Goal: Task Accomplishment & Management: Manage account settings

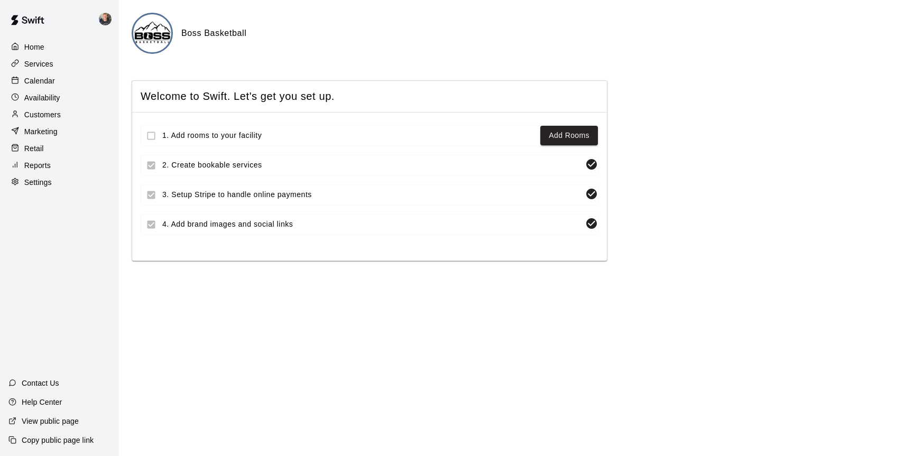
click at [45, 65] on p "Services" at bounding box center [38, 64] width 29 height 11
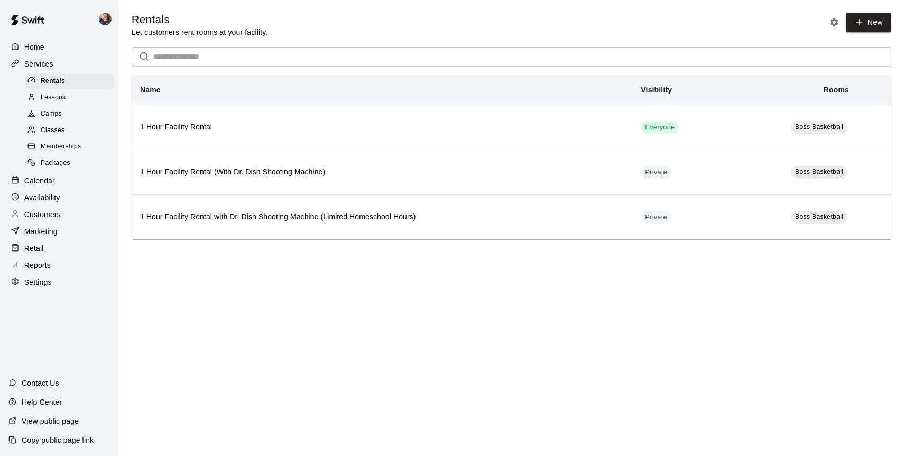
click at [55, 115] on span "Camps" at bounding box center [51, 114] width 21 height 11
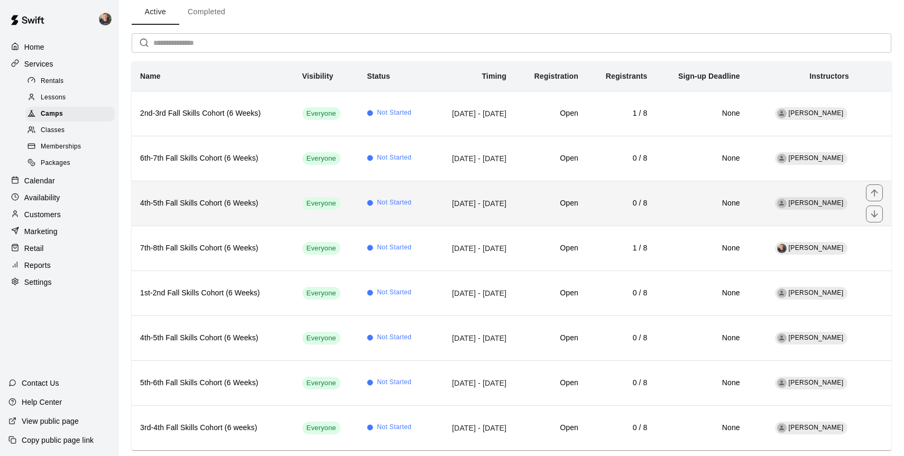
scroll to position [70, 0]
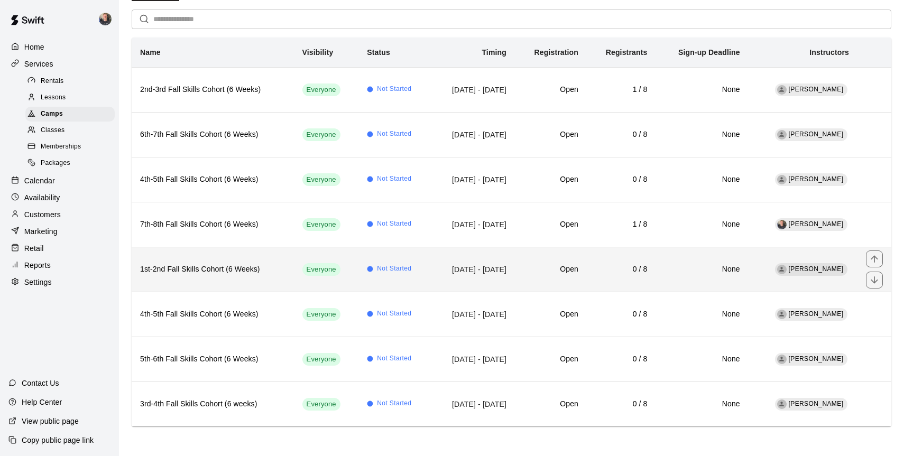
click at [266, 267] on h6 "1st-2nd Fall Skills Cohort (6 Weeks)" at bounding box center [212, 270] width 145 height 12
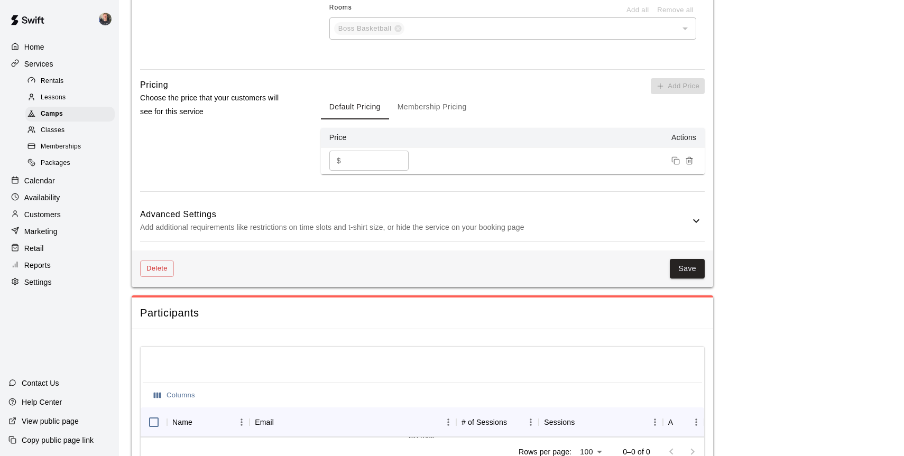
scroll to position [822, 0]
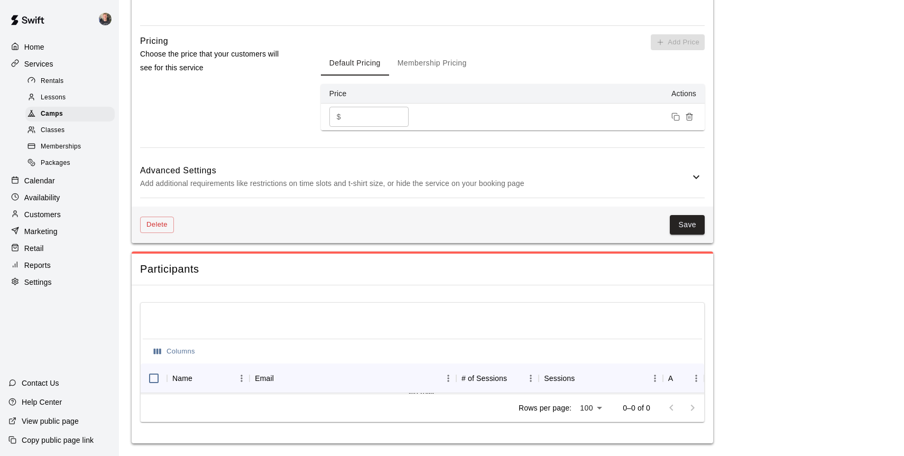
click at [693, 178] on icon at bounding box center [696, 177] width 13 height 13
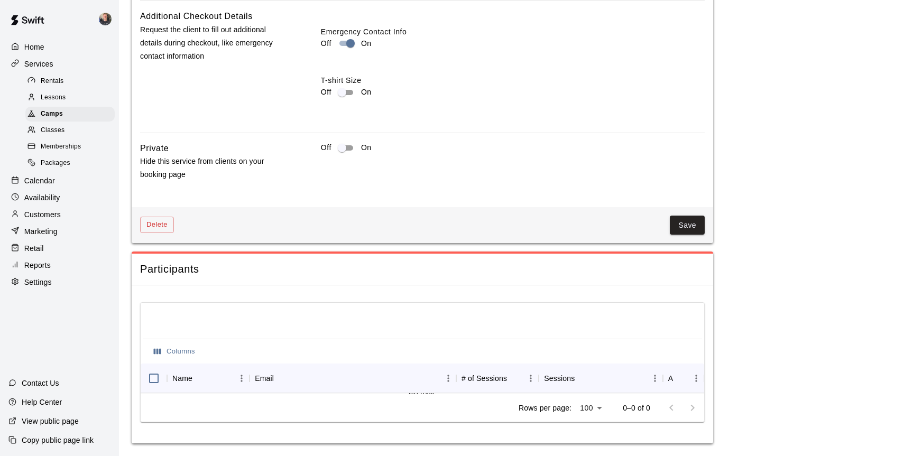
scroll to position [1200, 0]
click at [678, 225] on button "Save" at bounding box center [687, 226] width 35 height 20
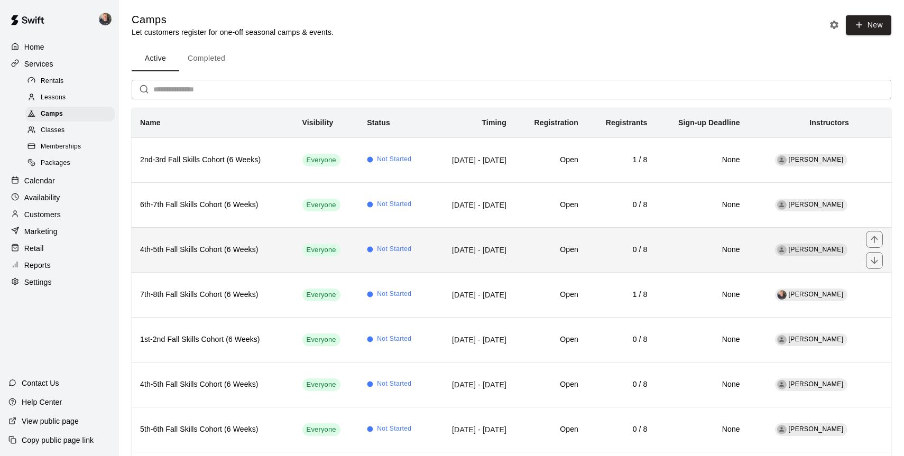
click at [284, 255] on th "4th-5th Fall Skills Cohort (6 Weeks)" at bounding box center [213, 249] width 162 height 45
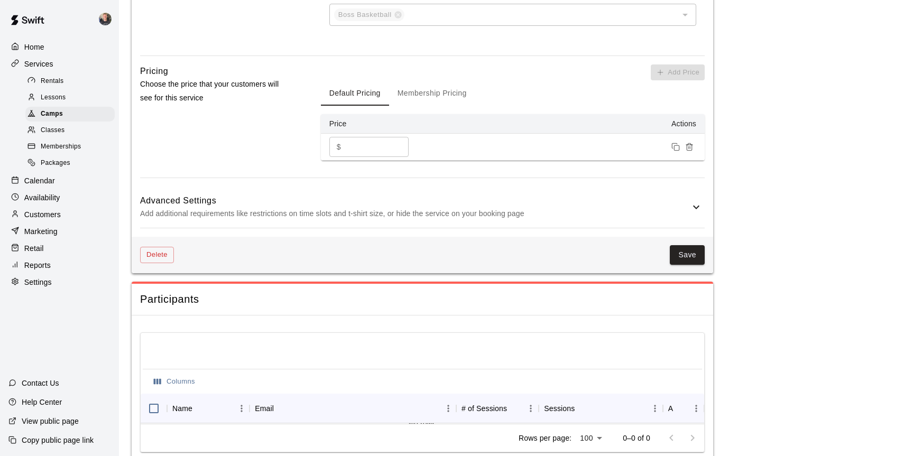
scroll to position [750, 0]
click at [679, 207] on h6 "Advanced Settings" at bounding box center [415, 200] width 550 height 14
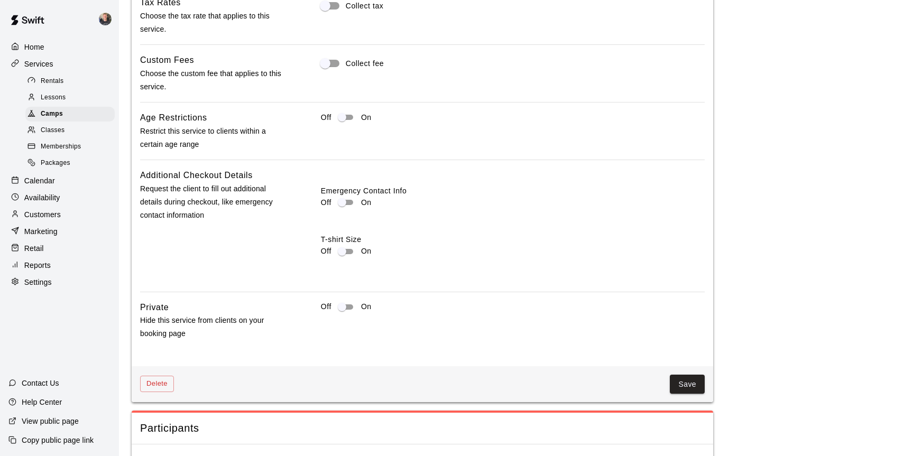
scroll to position [1007, 0]
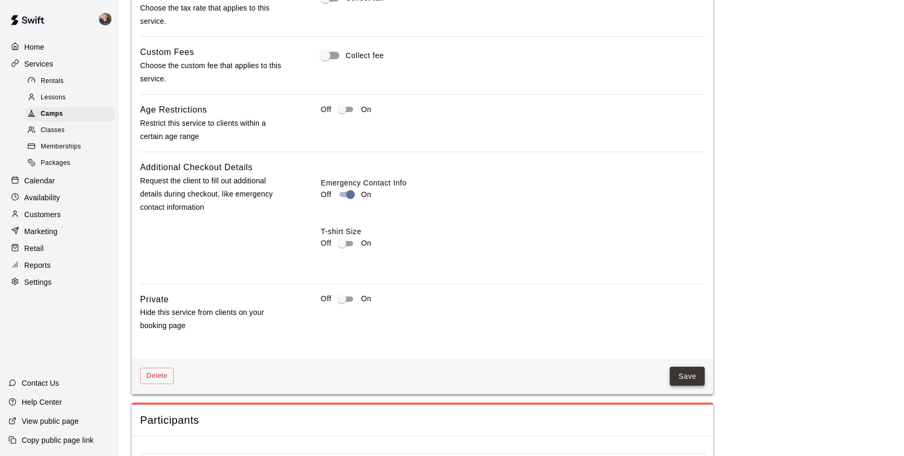
click at [697, 387] on button "Save" at bounding box center [687, 377] width 35 height 20
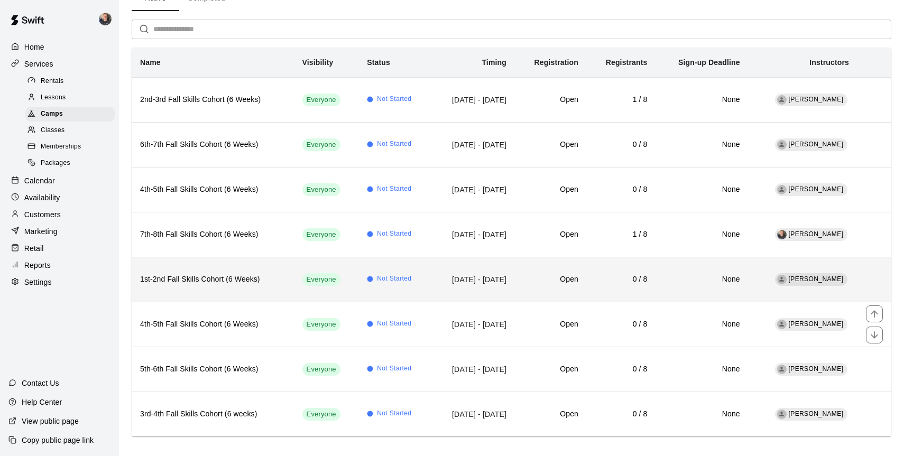
scroll to position [70, 0]
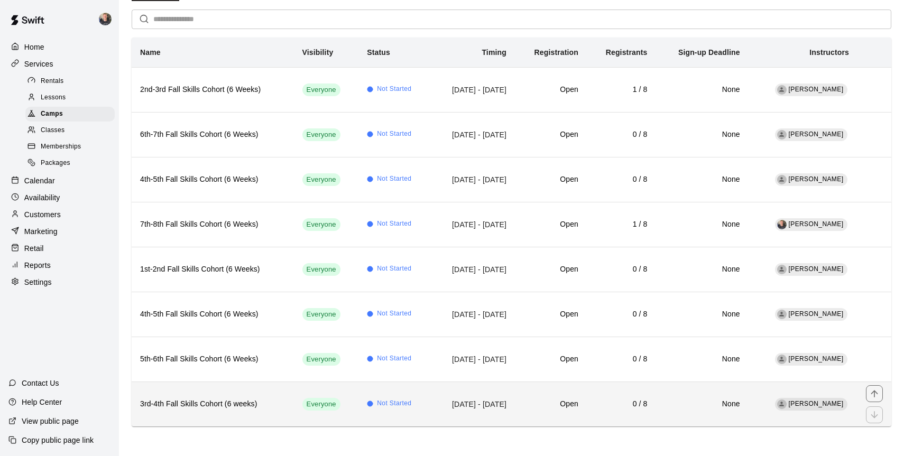
click at [274, 396] on th "3rd-4th Fall Skills Cohort (6 weeks)" at bounding box center [213, 404] width 162 height 45
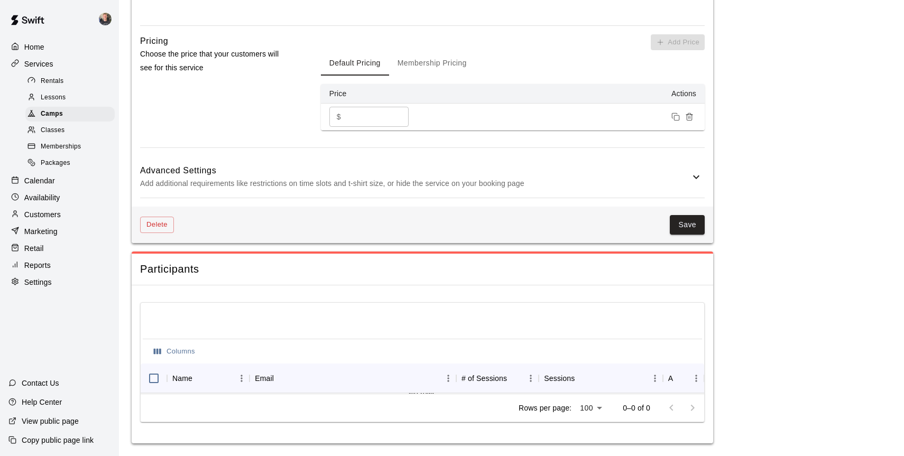
scroll to position [822, 0]
click at [691, 175] on icon at bounding box center [696, 177] width 13 height 13
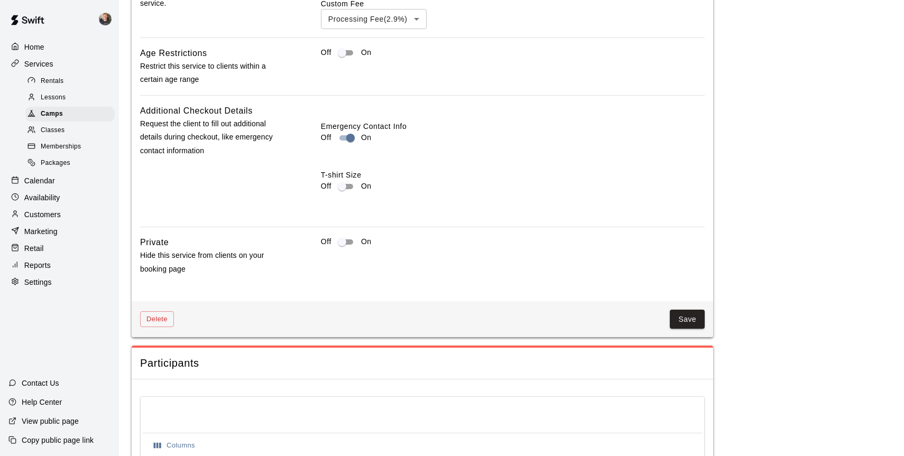
scroll to position [1219, 0]
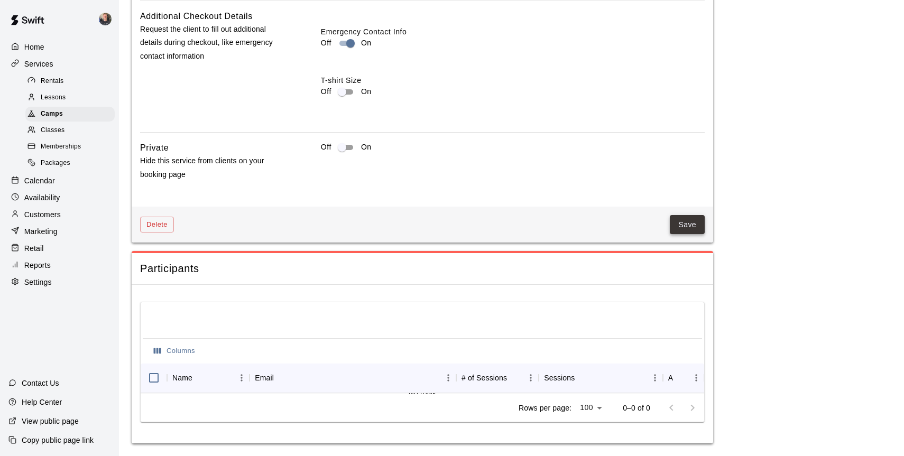
click at [694, 225] on button "Save" at bounding box center [687, 225] width 35 height 20
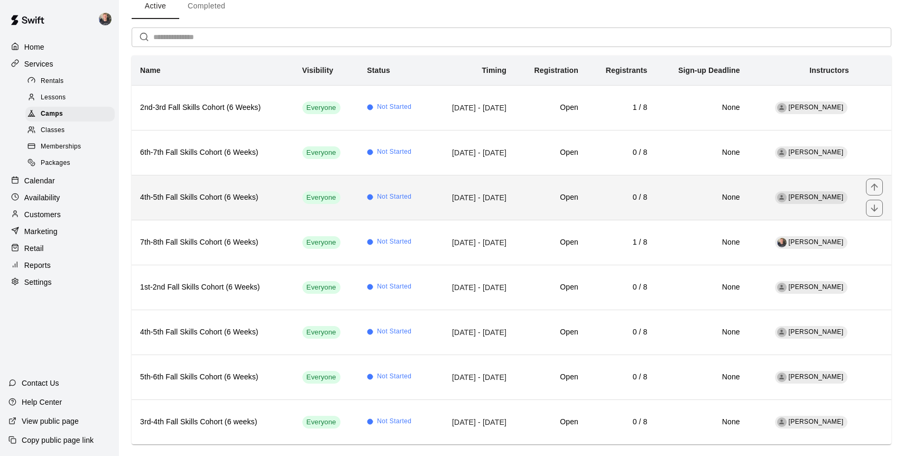
scroll to position [58, 0]
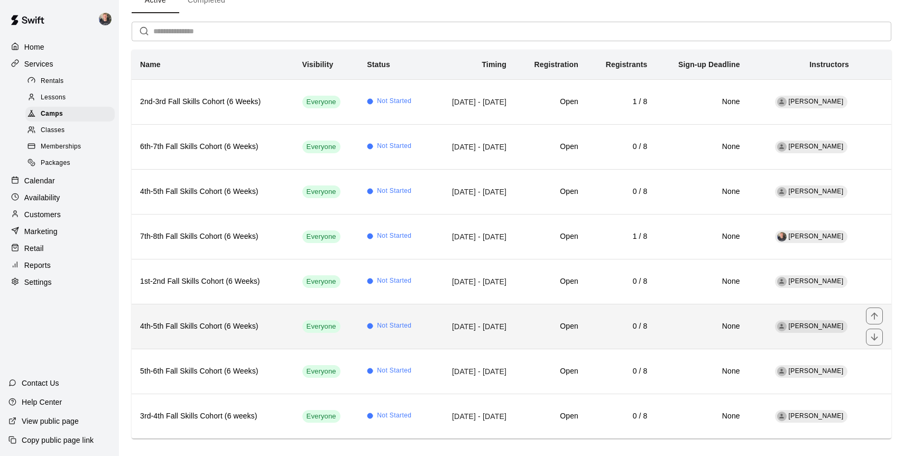
click at [272, 328] on h6 "4th-5th Fall Skills Cohort (6 Weeks)" at bounding box center [212, 327] width 145 height 12
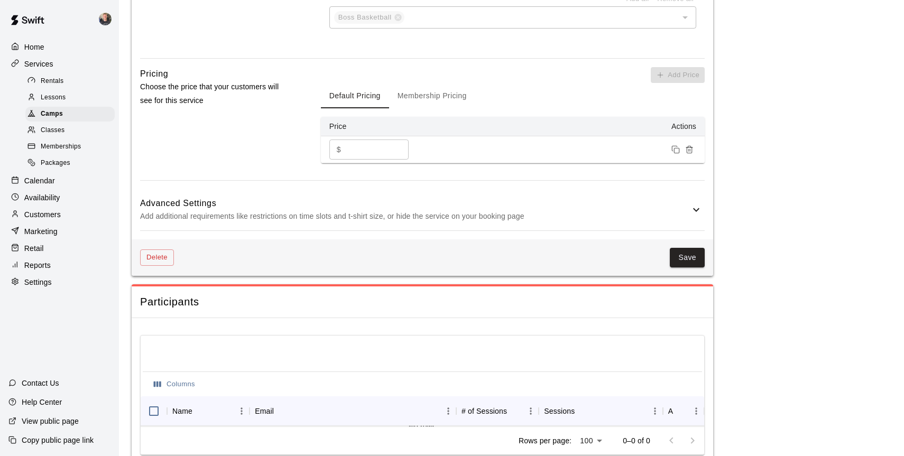
scroll to position [822, 0]
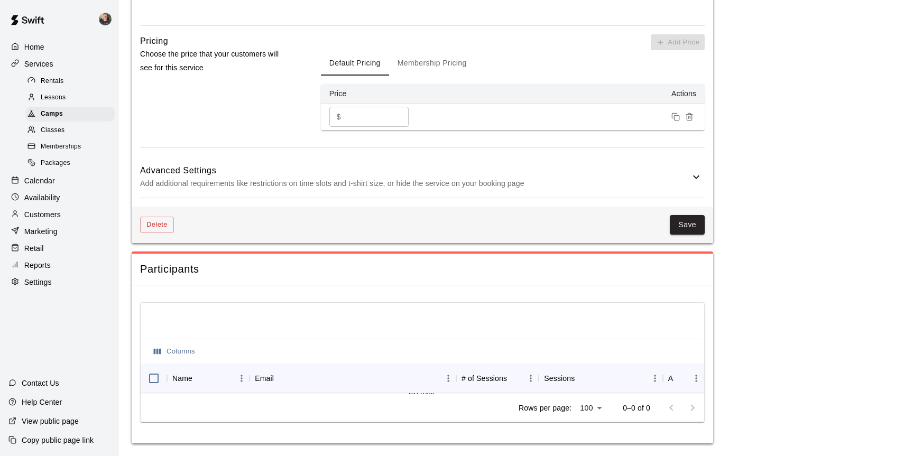
click at [693, 186] on div "Advanced Settings Add additional requirements like restrictions on time slots a…" at bounding box center [422, 178] width 565 height 42
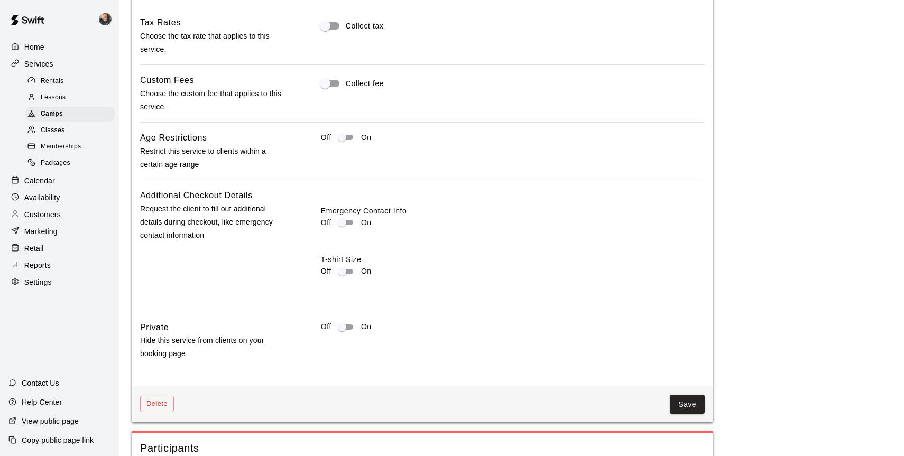
scroll to position [982, 0]
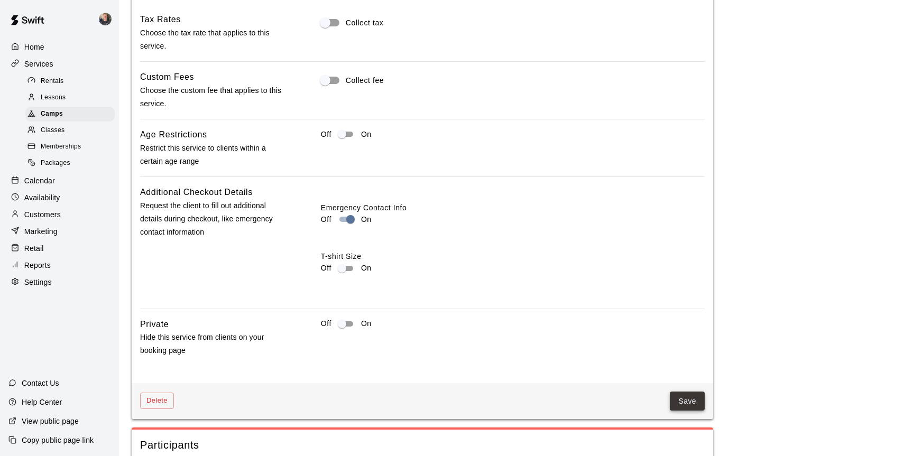
click at [680, 411] on button "Save" at bounding box center [687, 402] width 35 height 20
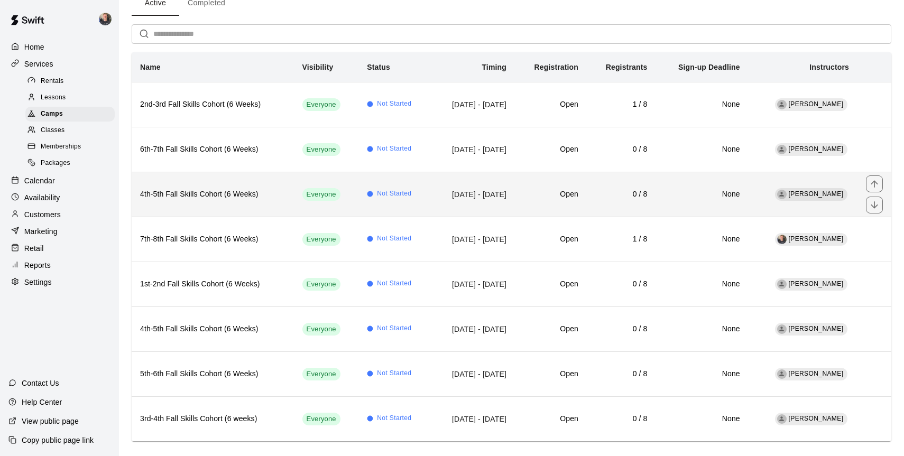
scroll to position [70, 0]
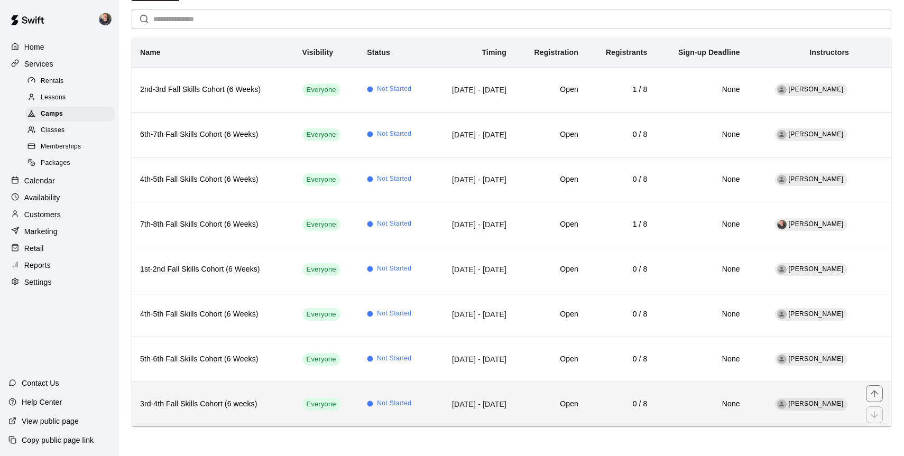
click at [246, 414] on th "3rd-4th Fall Skills Cohort (6 weeks)" at bounding box center [213, 404] width 162 height 45
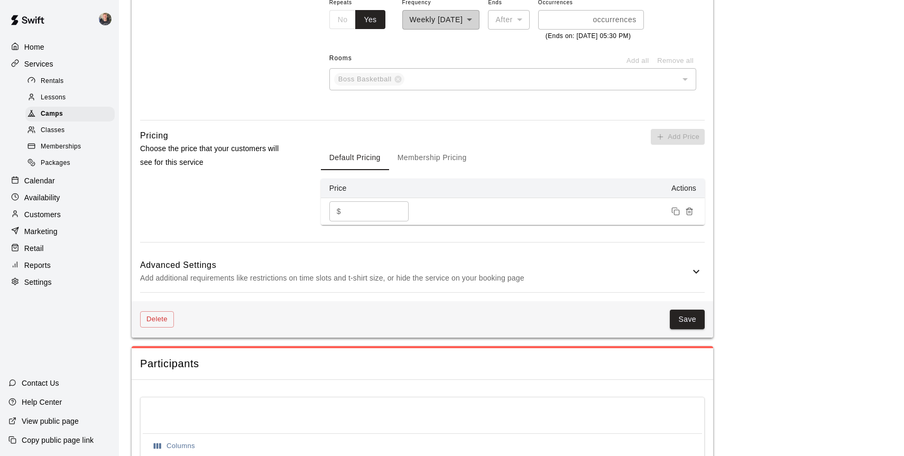
scroll to position [687, 0]
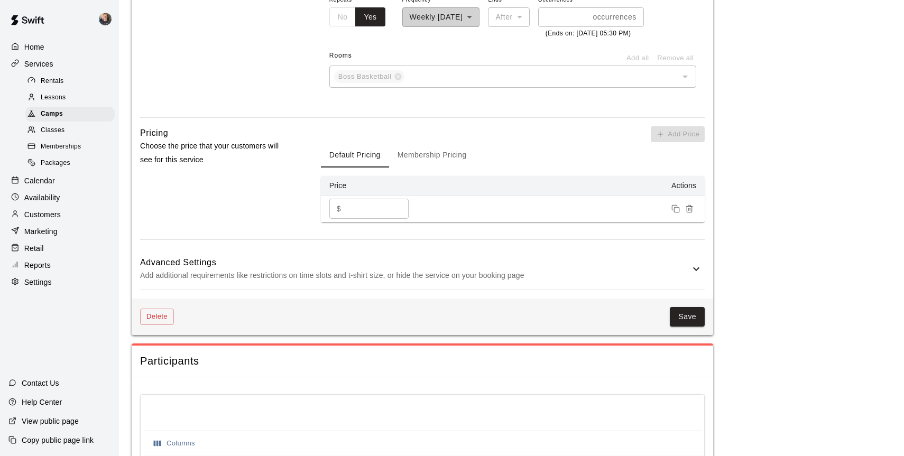
click at [692, 275] on icon at bounding box center [696, 269] width 13 height 13
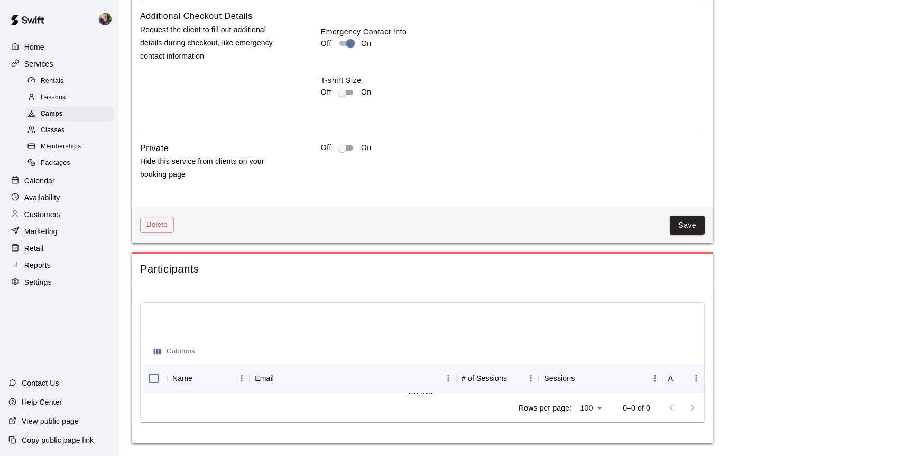
scroll to position [1184, 0]
click at [690, 235] on button "Save" at bounding box center [687, 226] width 35 height 20
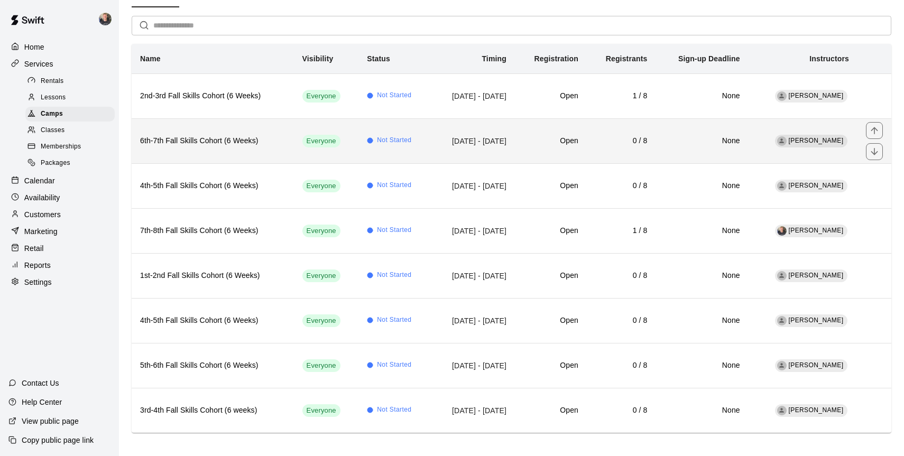
scroll to position [70, 0]
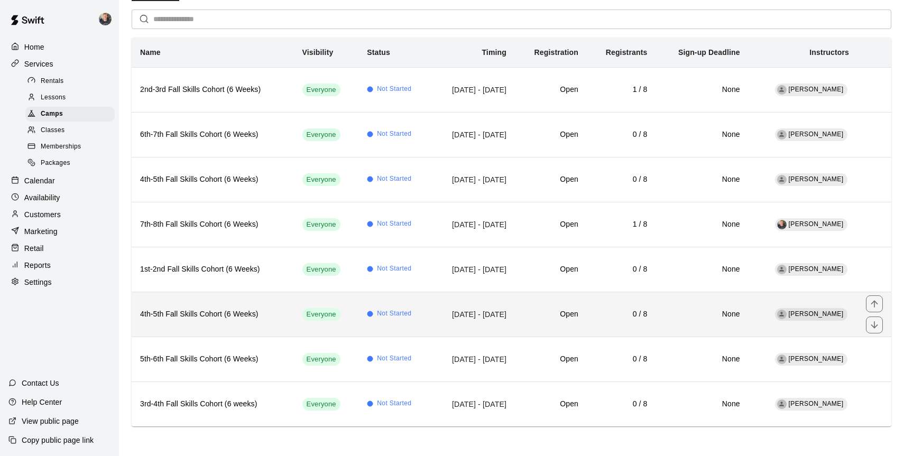
click at [260, 308] on th "4th-5th Fall Skills Cohort (6 Weeks)" at bounding box center [213, 314] width 162 height 45
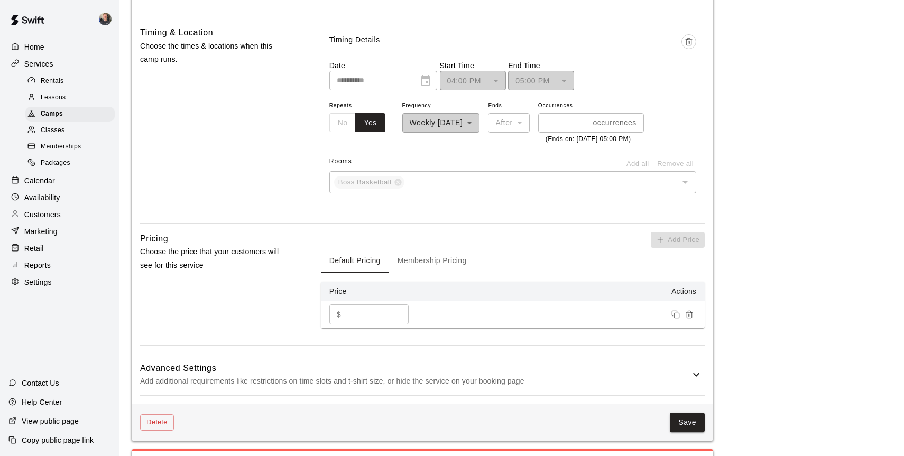
scroll to position [596, 0]
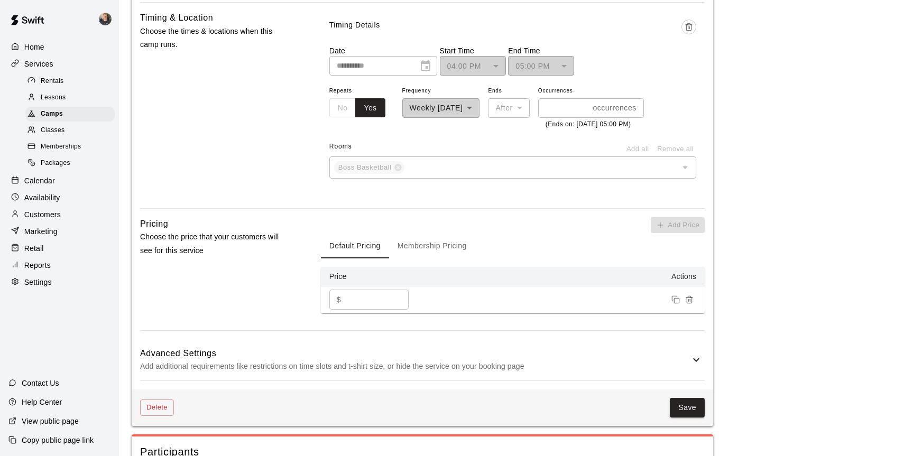
click at [700, 366] on icon at bounding box center [696, 360] width 13 height 13
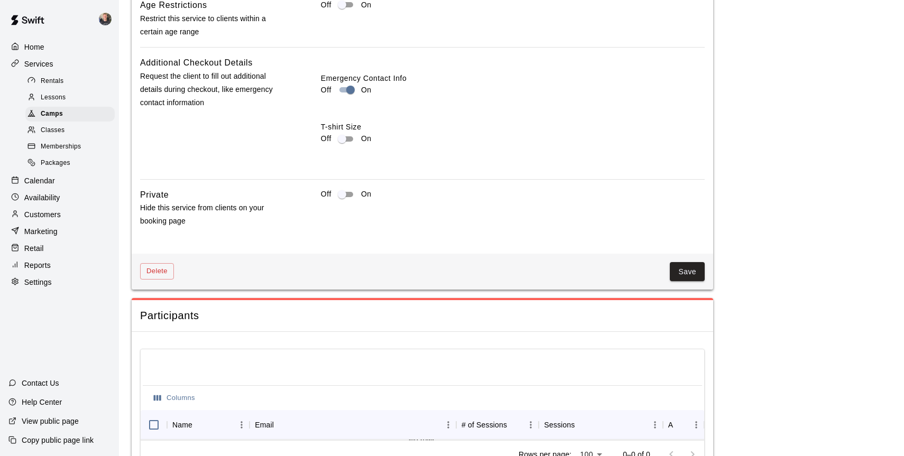
scroll to position [1150, 0]
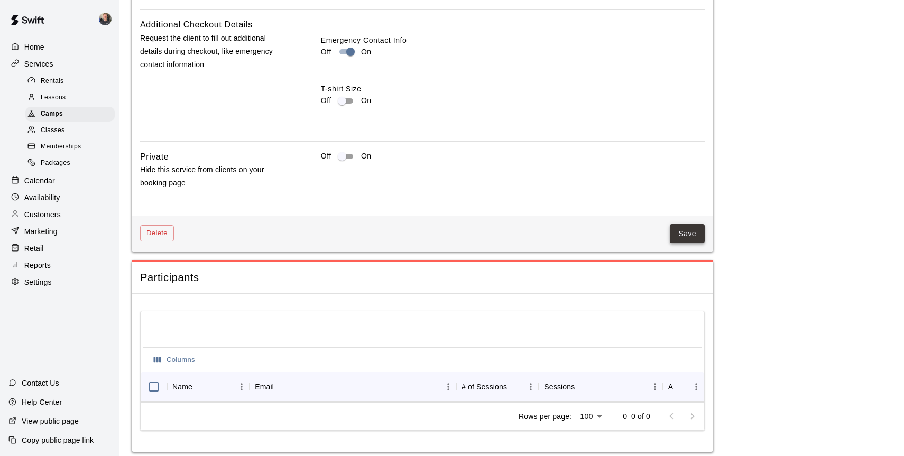
click at [692, 244] on button "Save" at bounding box center [687, 234] width 35 height 20
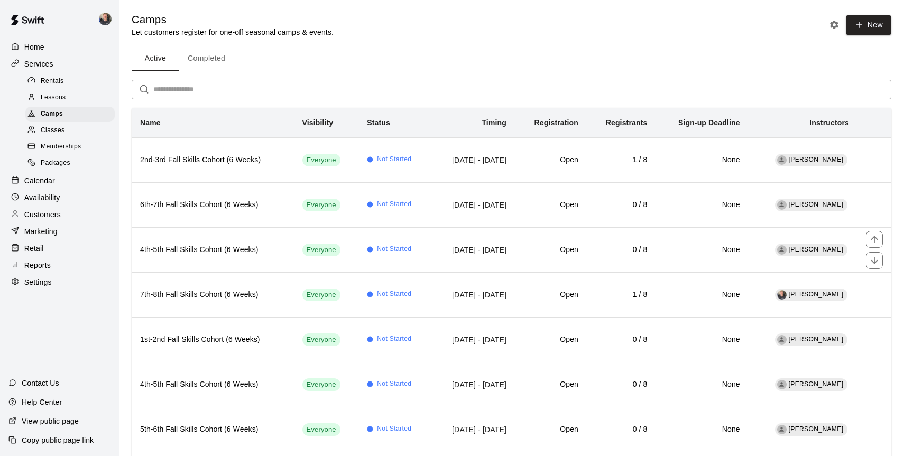
scroll to position [70, 0]
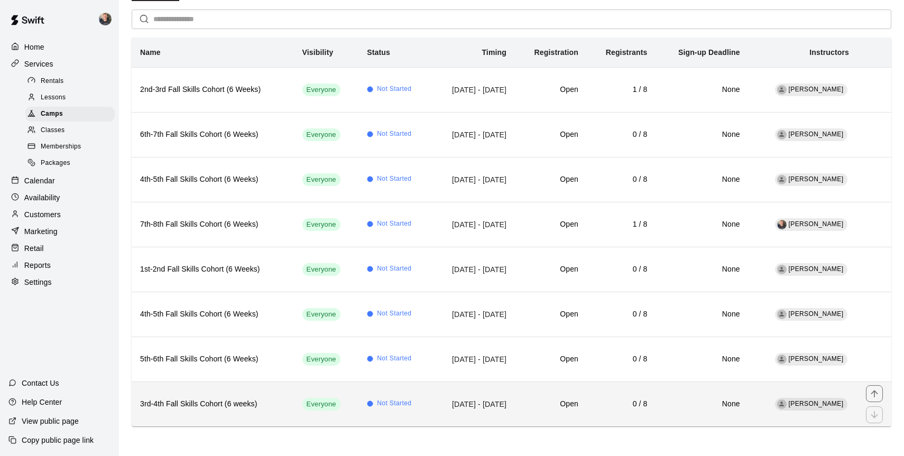
click at [195, 414] on th "3rd-4th Fall Skills Cohort (6 weeks)" at bounding box center [213, 404] width 162 height 45
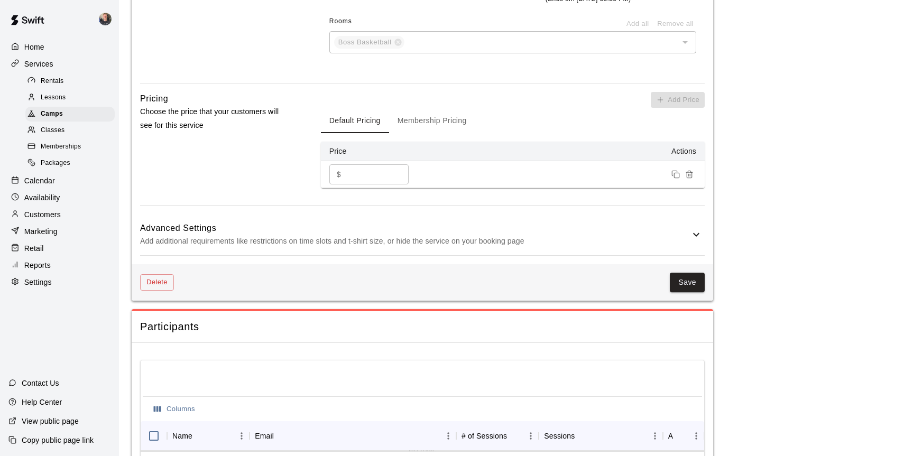
scroll to position [740, 0]
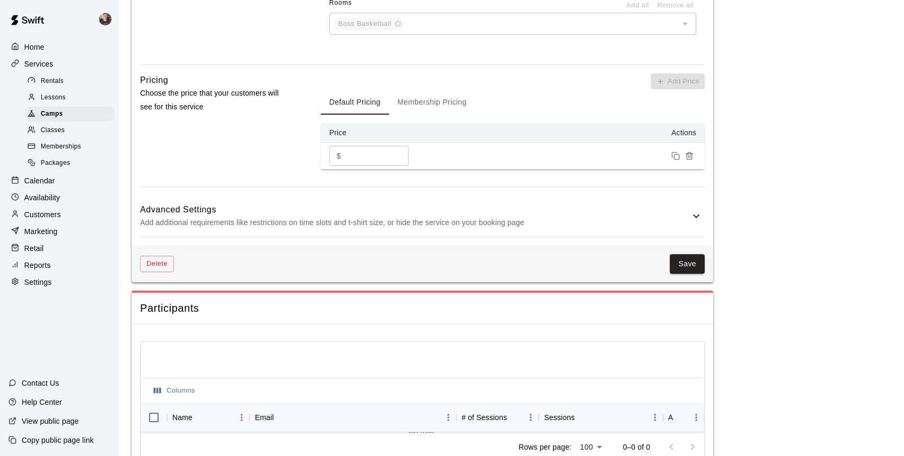
click at [686, 217] on h6 "Advanced Settings" at bounding box center [415, 210] width 550 height 14
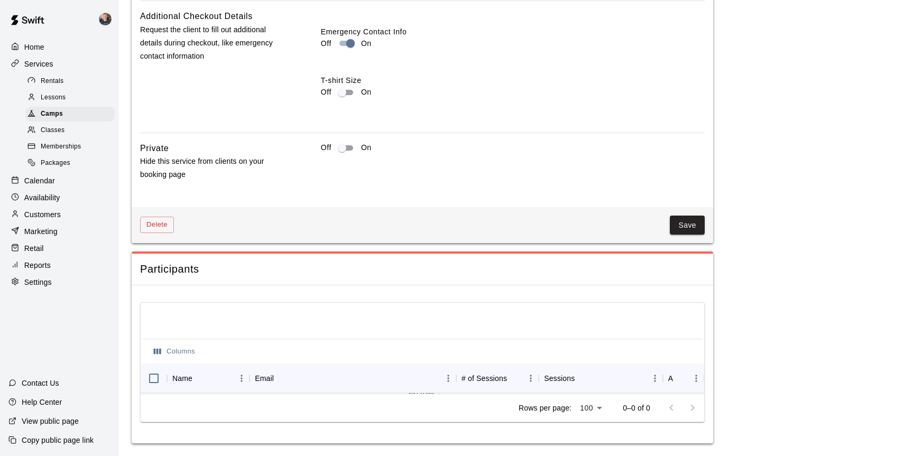
scroll to position [1200, 0]
click at [676, 234] on button "Save" at bounding box center [687, 226] width 35 height 20
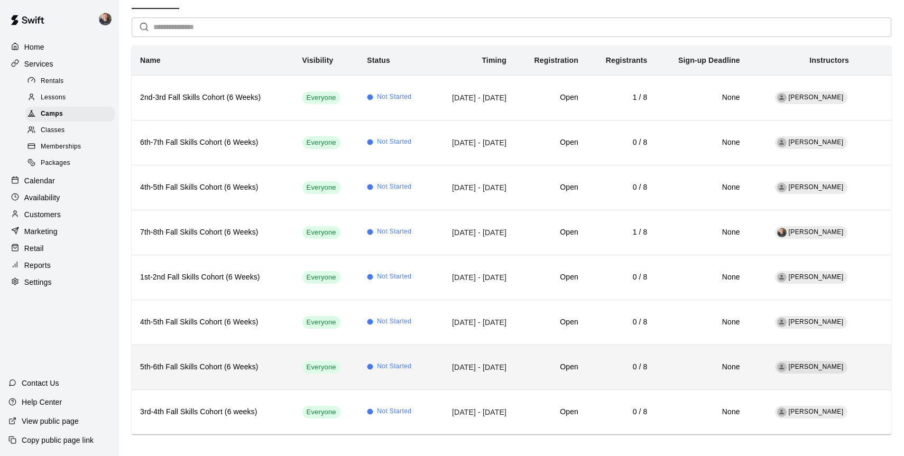
scroll to position [70, 0]
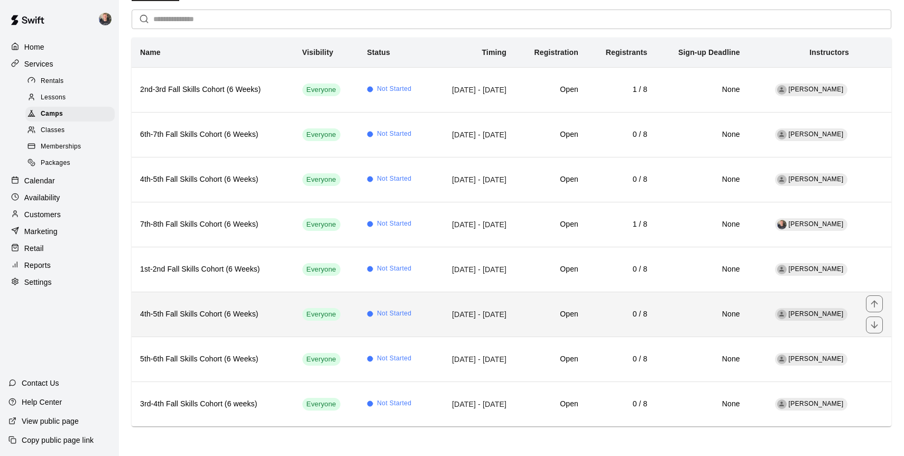
click at [273, 317] on h6 "4th-5th Fall Skills Cohort (6 Weeks)" at bounding box center [212, 315] width 145 height 12
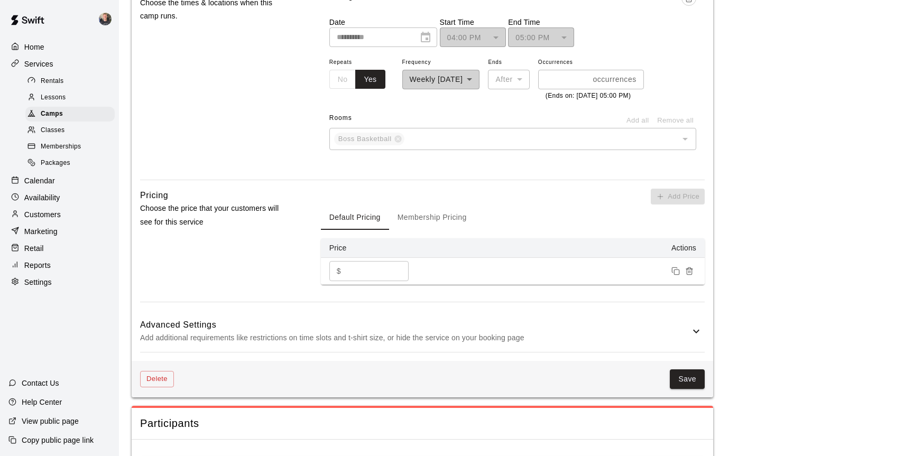
scroll to position [669, 0]
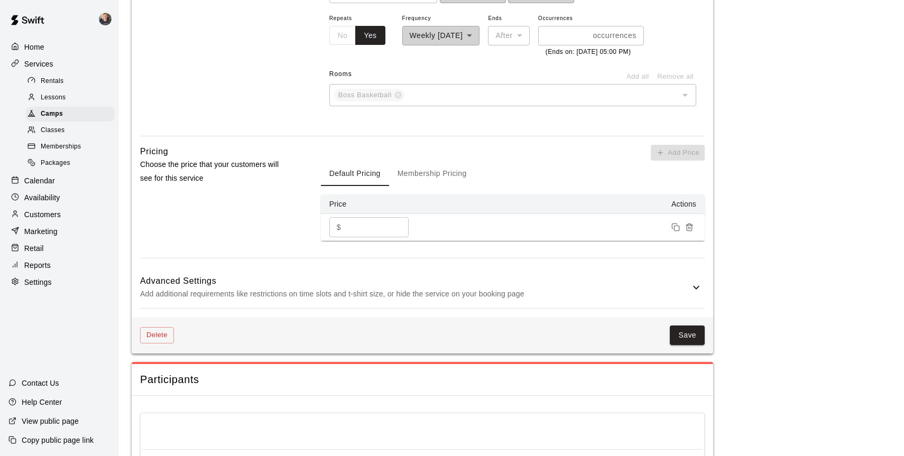
click at [696, 309] on div "Advanced Settings Add additional requirements like restrictions on time slots a…" at bounding box center [422, 288] width 565 height 42
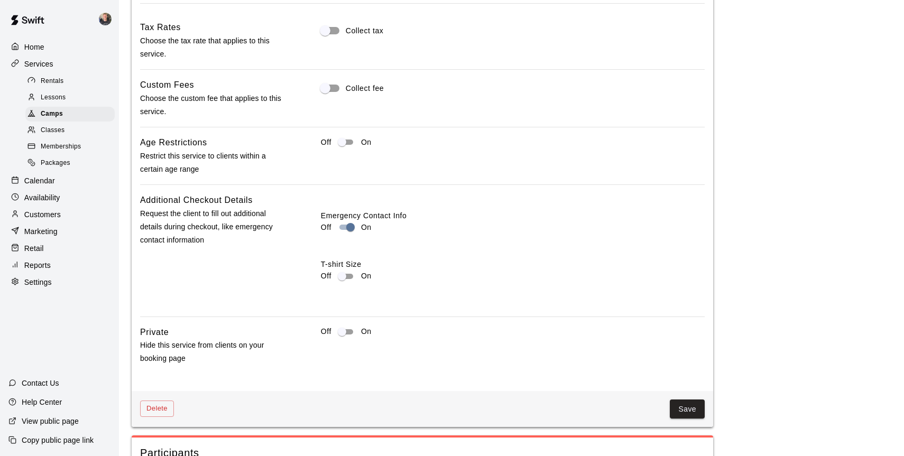
scroll to position [976, 0]
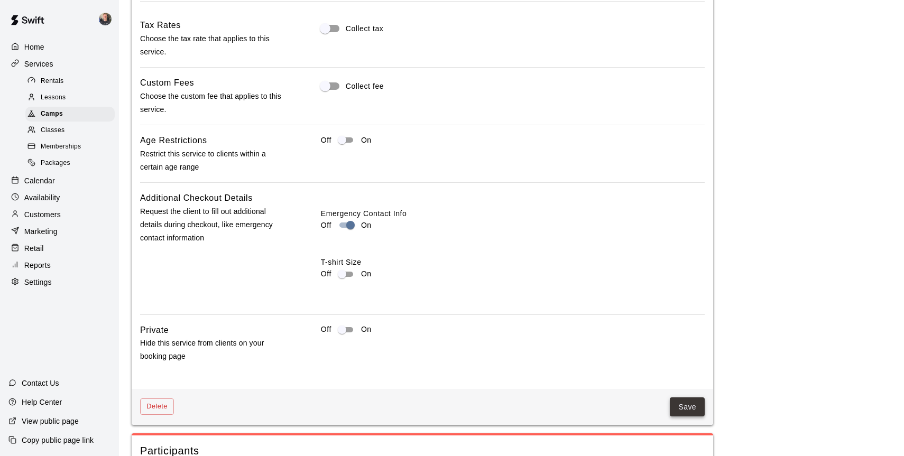
click at [684, 417] on button "Save" at bounding box center [687, 408] width 35 height 20
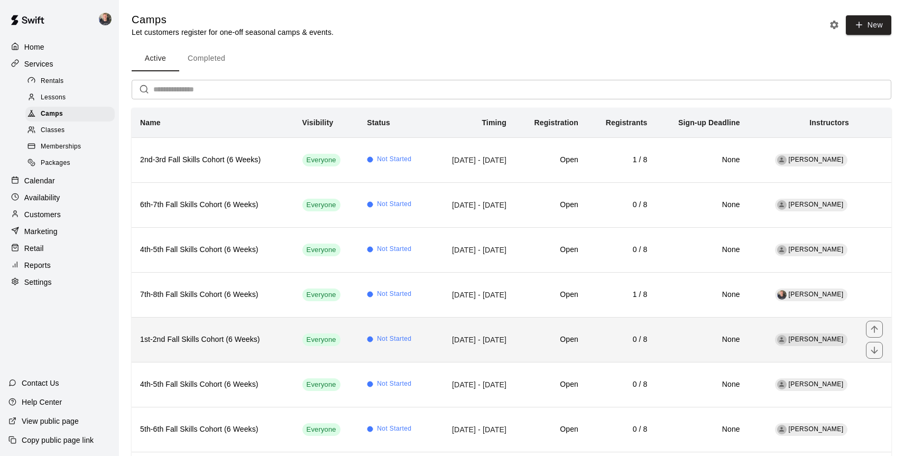
scroll to position [70, 0]
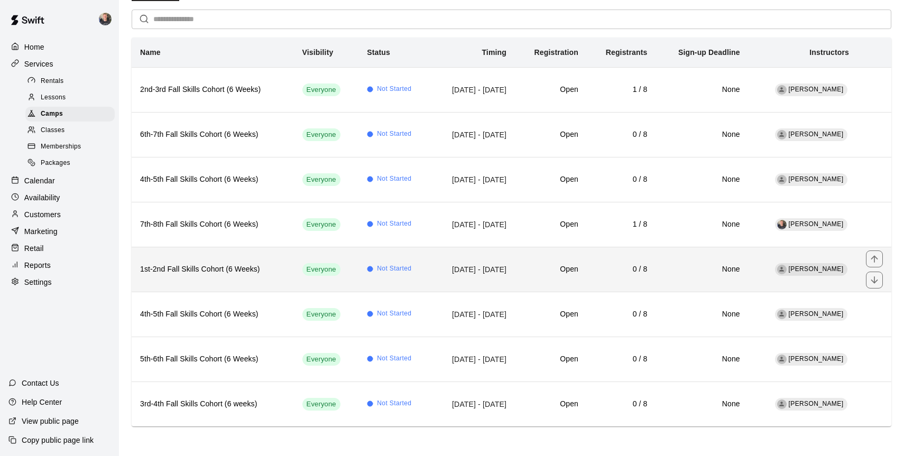
click at [272, 263] on th "1st-2nd Fall Skills Cohort (6 Weeks)" at bounding box center [213, 269] width 162 height 45
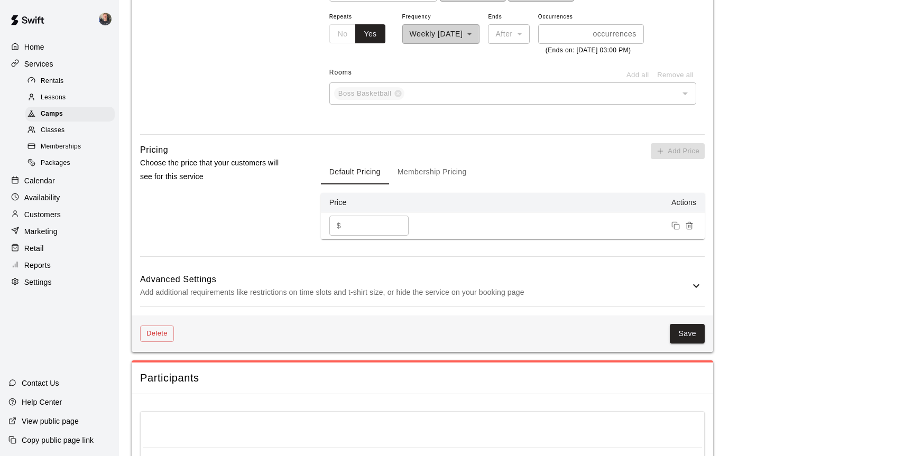
scroll to position [673, 0]
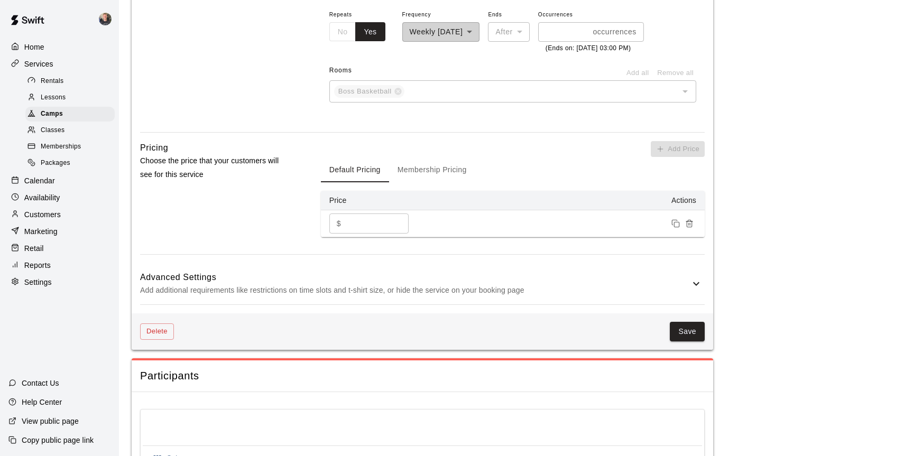
click at [697, 290] on icon at bounding box center [696, 284] width 13 height 13
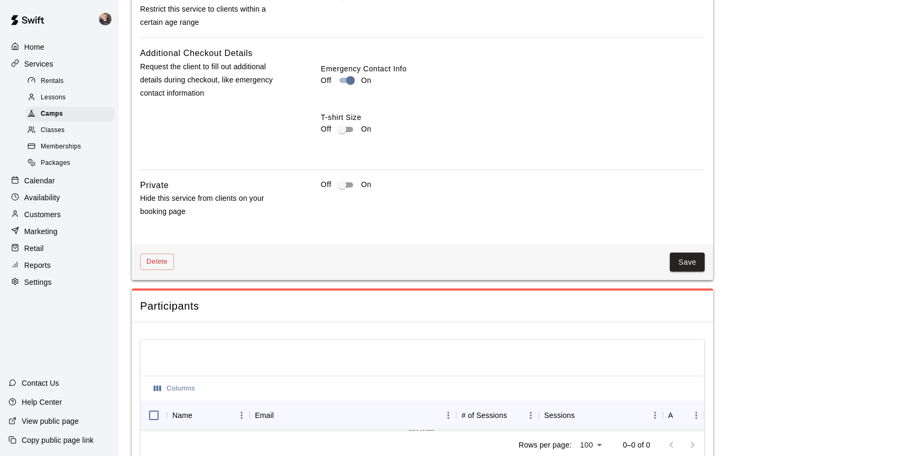
scroll to position [1150, 0]
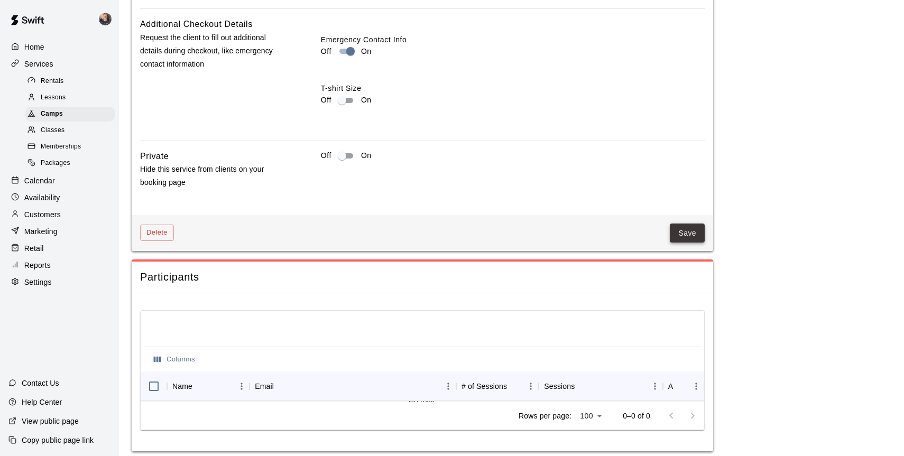
click at [682, 243] on button "Save" at bounding box center [687, 234] width 35 height 20
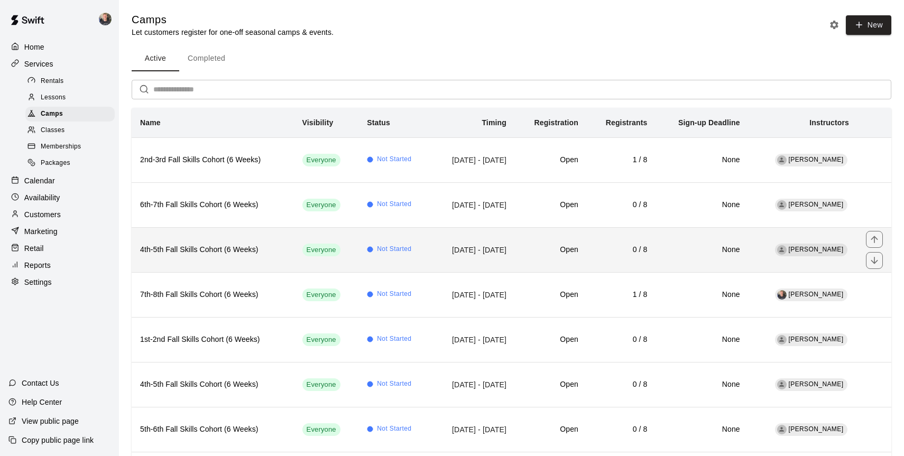
click at [271, 249] on h6 "4th-5th Fall Skills Cohort (6 Weeks)" at bounding box center [212, 250] width 145 height 12
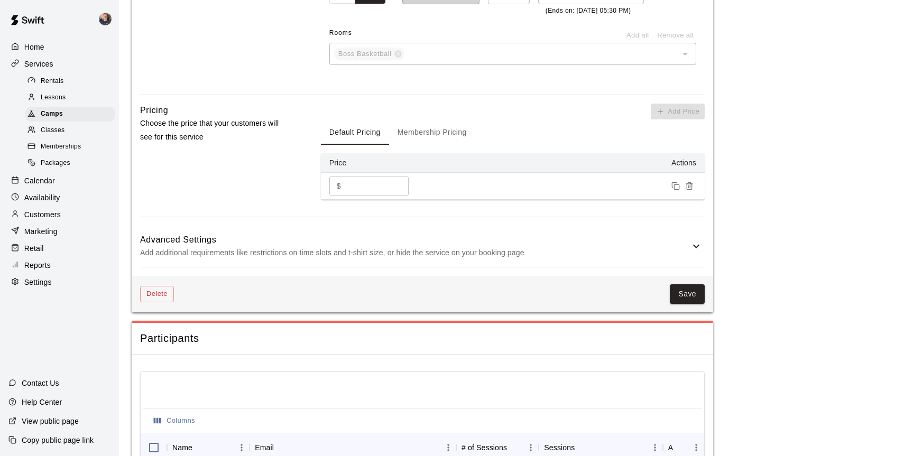
scroll to position [755, 0]
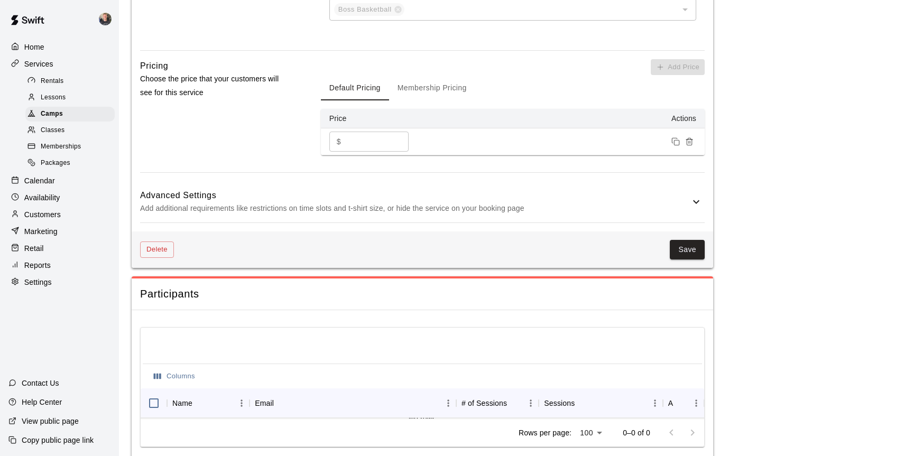
click at [693, 208] on icon at bounding box center [696, 202] width 13 height 13
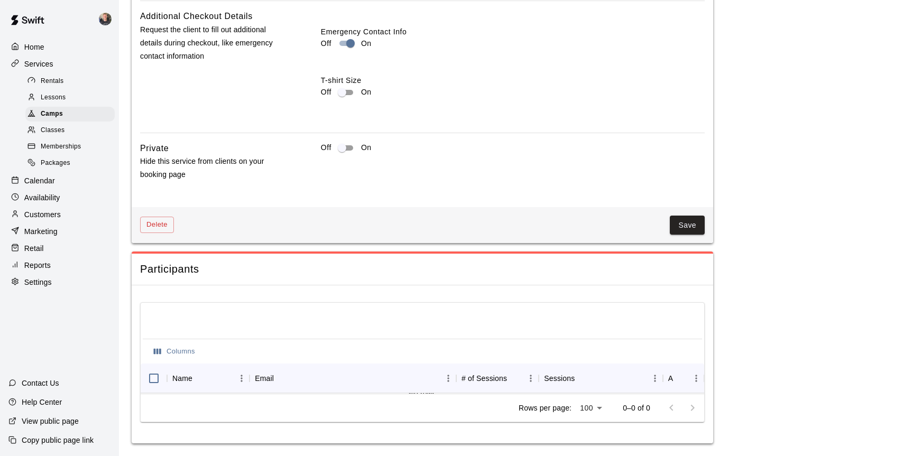
scroll to position [1172, 0]
click at [670, 235] on button "Save" at bounding box center [687, 226] width 35 height 20
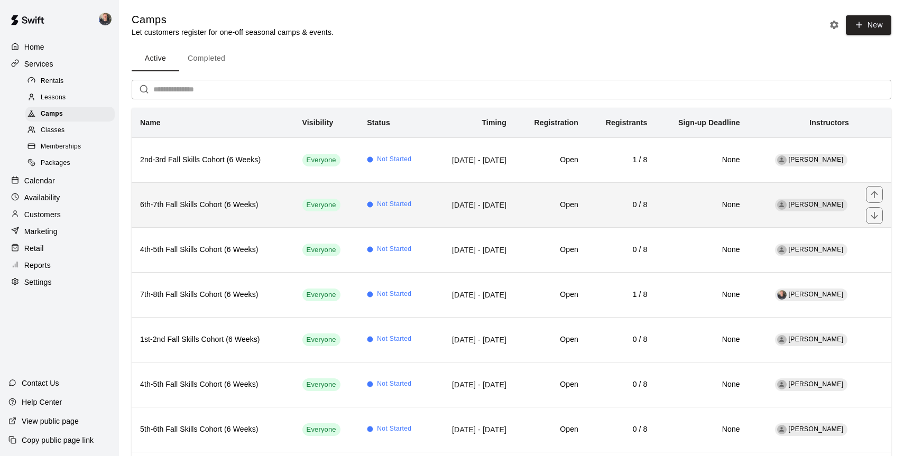
click at [263, 212] on th "6th-7th Fall Skills Cohort (6 Weeks)" at bounding box center [213, 204] width 162 height 45
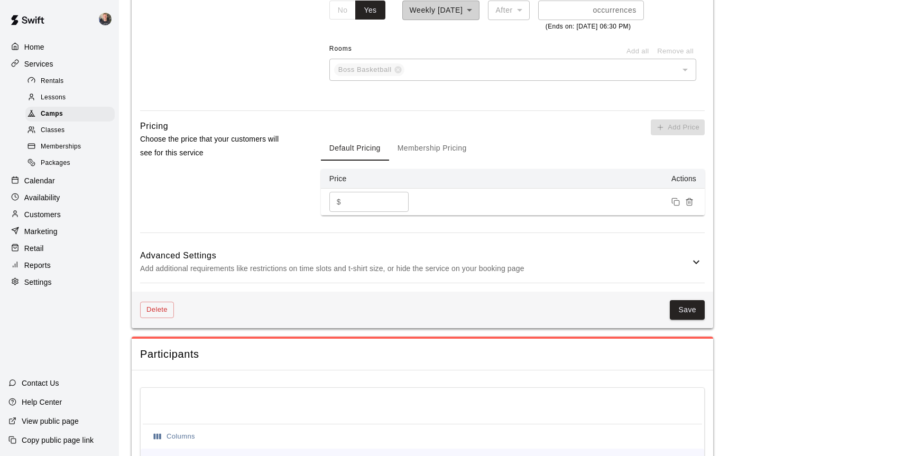
scroll to position [709, 0]
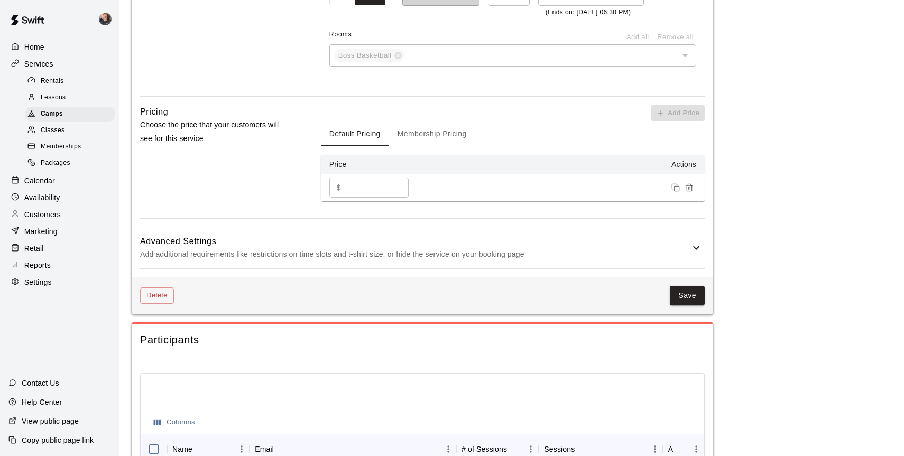
click at [688, 261] on p "Add additional requirements like restrictions on time slots and t-shirt size, o…" at bounding box center [415, 254] width 550 height 13
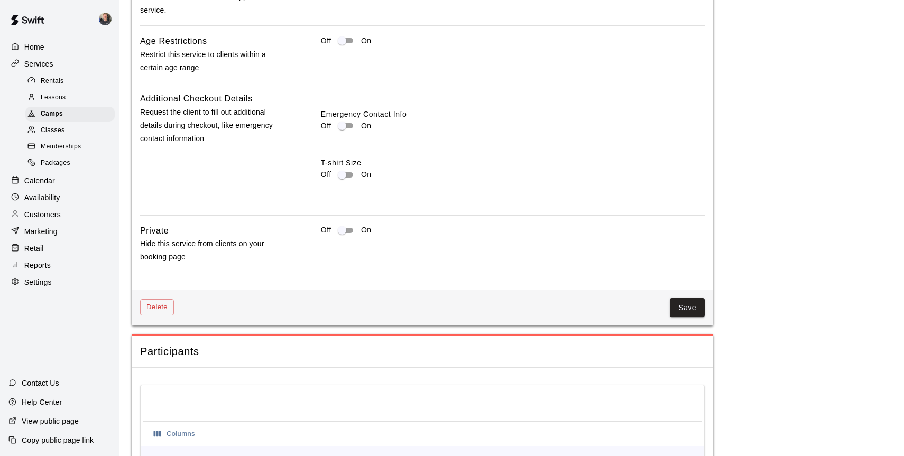
scroll to position [1095, 0]
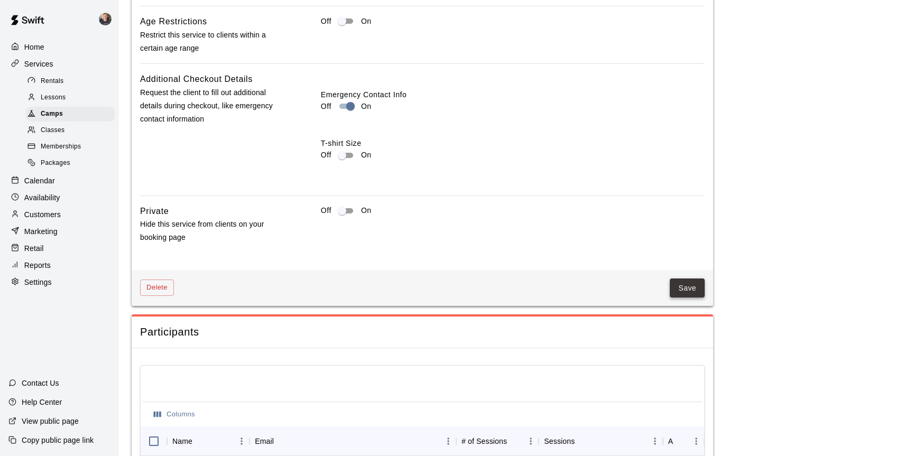
click at [689, 298] on button "Save" at bounding box center [687, 289] width 35 height 20
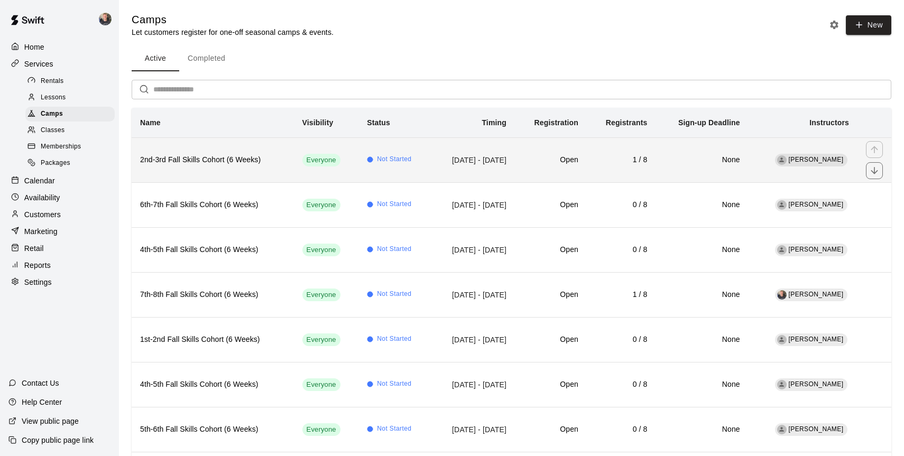
click at [254, 152] on th "2nd-3rd Fall Skills Cohort (6 Weeks)" at bounding box center [213, 159] width 162 height 45
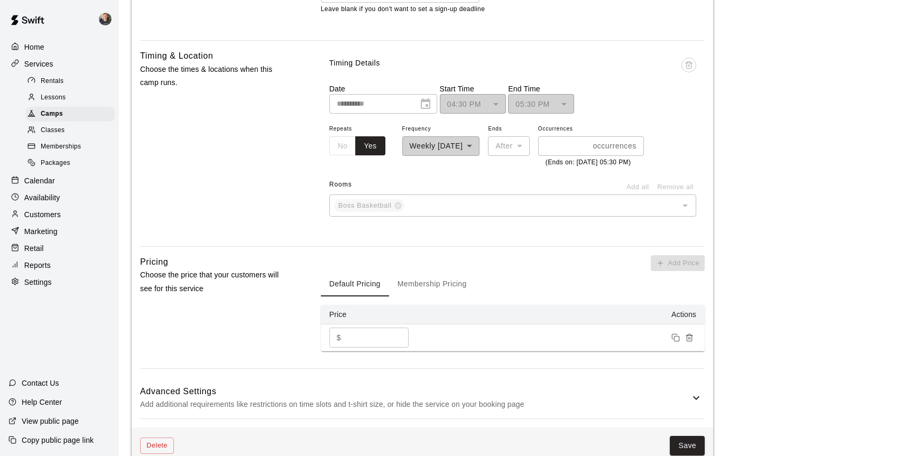
scroll to position [566, 0]
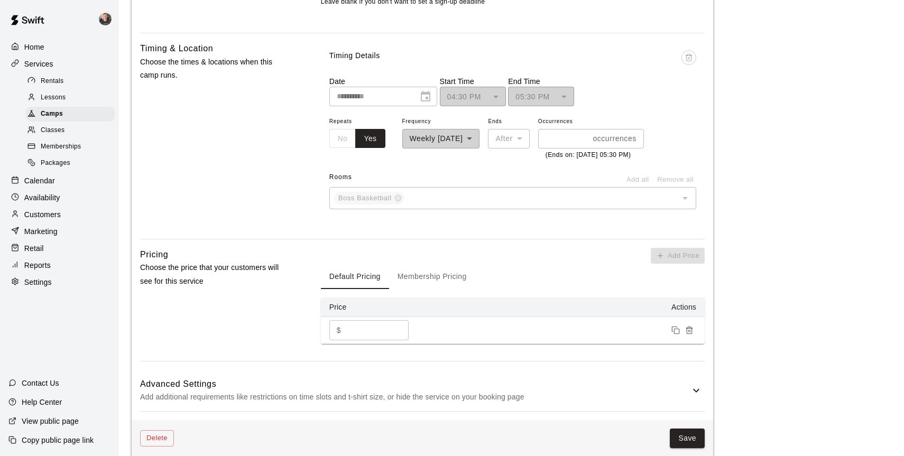
click at [696, 381] on div "Advanced Settings Add additional requirements like restrictions on time slots a…" at bounding box center [422, 391] width 565 height 42
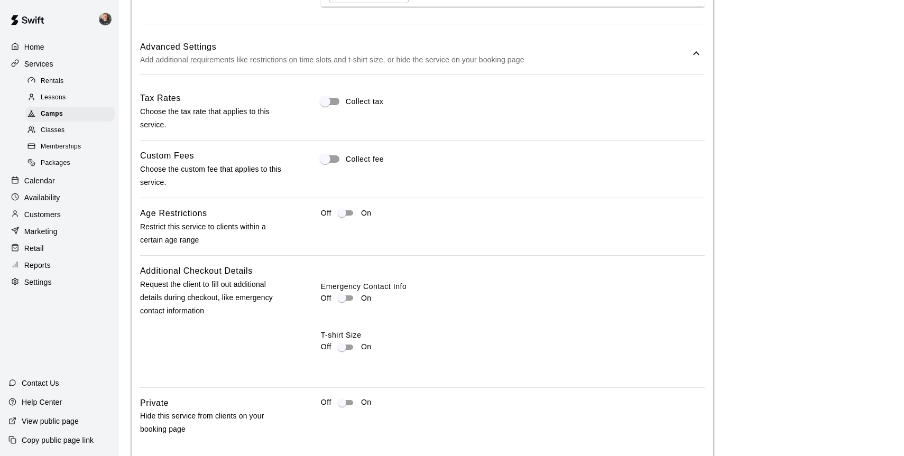
scroll to position [948, 0]
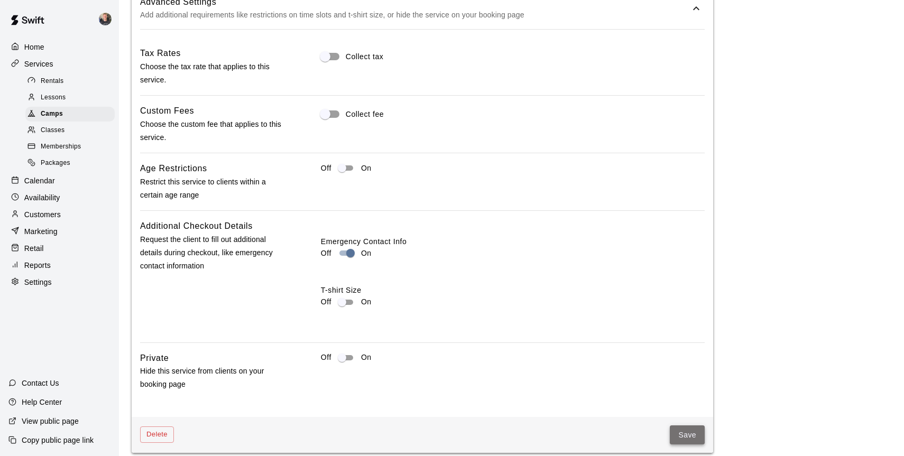
click at [686, 435] on button "Save" at bounding box center [687, 436] width 35 height 20
